Goal: Transaction & Acquisition: Book appointment/travel/reservation

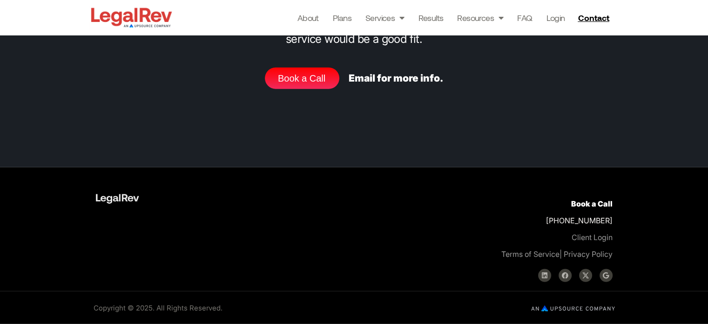
scroll to position [2844, 0]
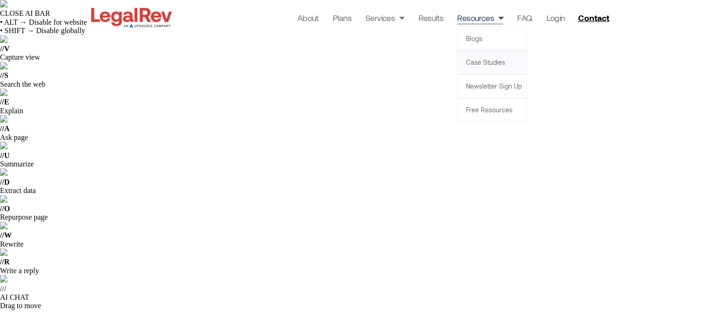
click at [482, 63] on link "Case Studies" at bounding box center [492, 62] width 69 height 23
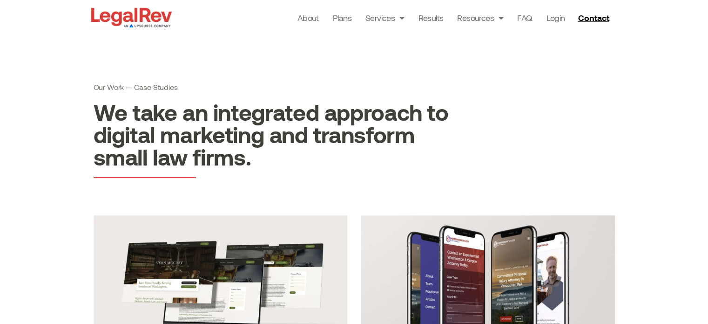
scroll to position [196, 0]
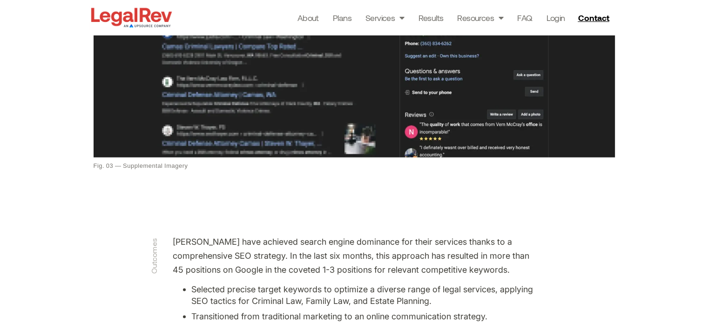
scroll to position [1871, 0]
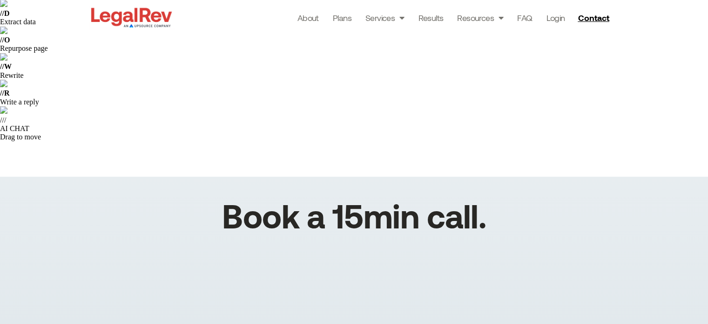
scroll to position [138, 0]
